Goal: Transaction & Acquisition: Purchase product/service

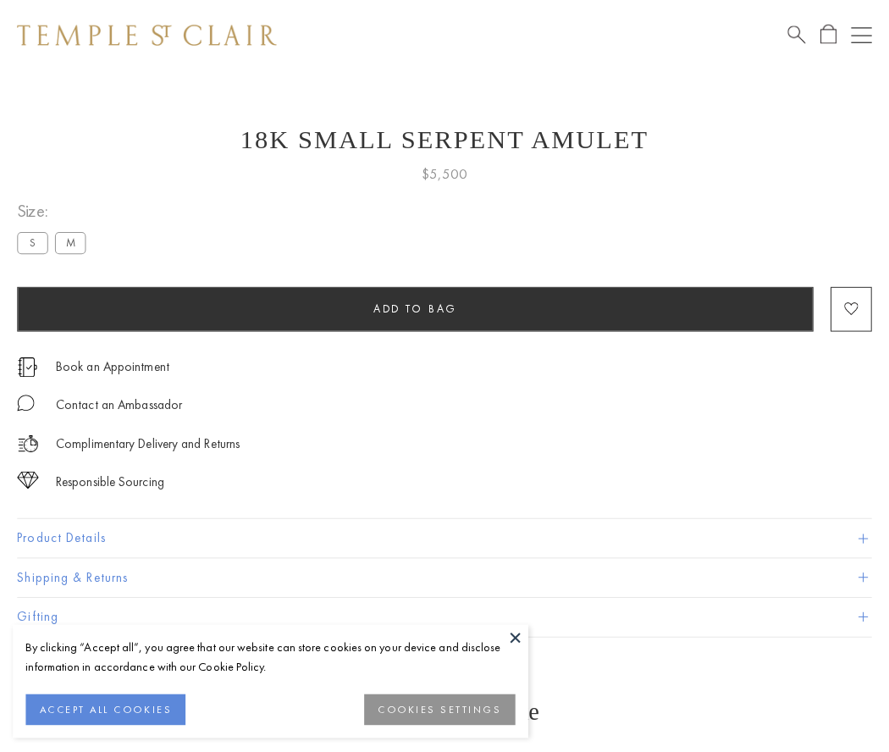
scroll to position [22, 0]
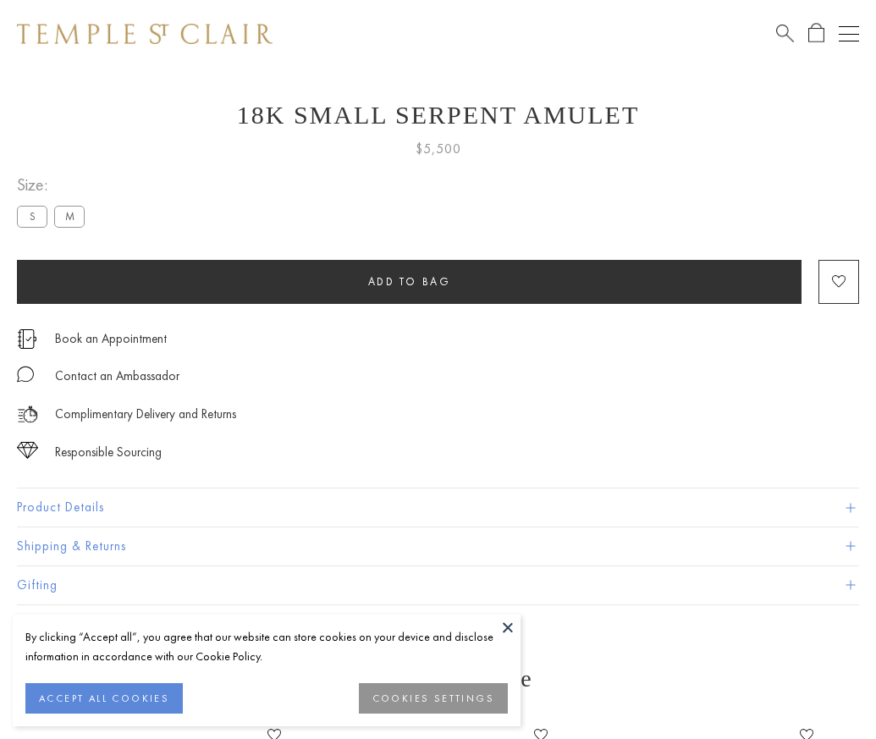
click at [409, 281] on span "Add to bag" at bounding box center [409, 281] width 83 height 14
